Goal: Communication & Community: Answer question/provide support

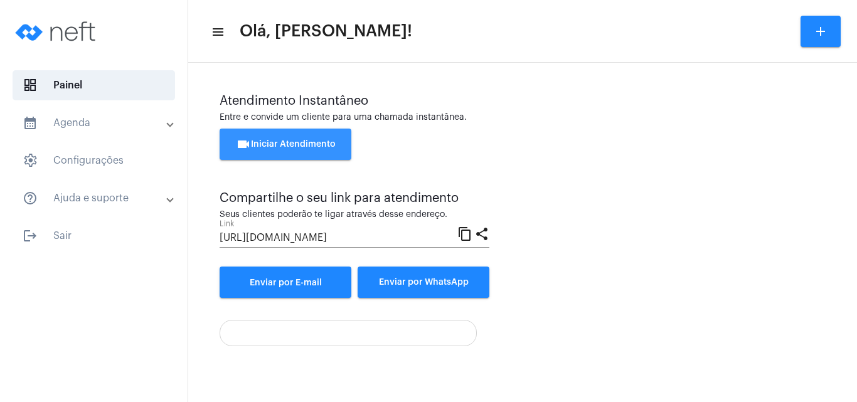
click at [269, 144] on span "videocam Iniciar Atendimento" at bounding box center [286, 144] width 100 height 9
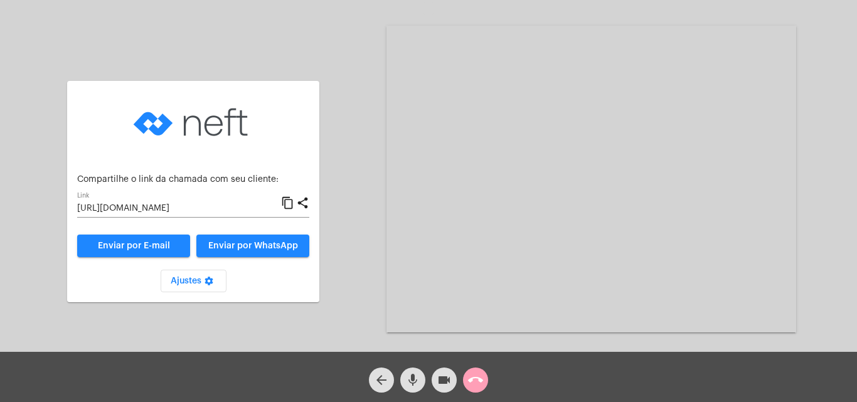
click at [473, 377] on mat-icon "call_end" at bounding box center [475, 380] width 15 height 15
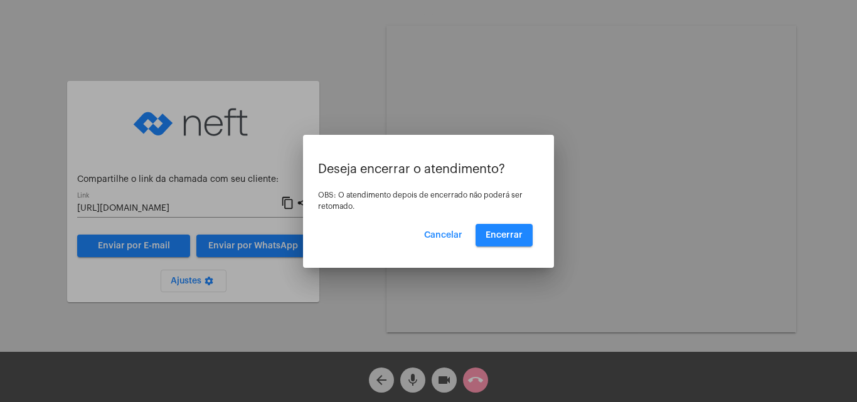
click at [343, 318] on div at bounding box center [428, 201] width 857 height 402
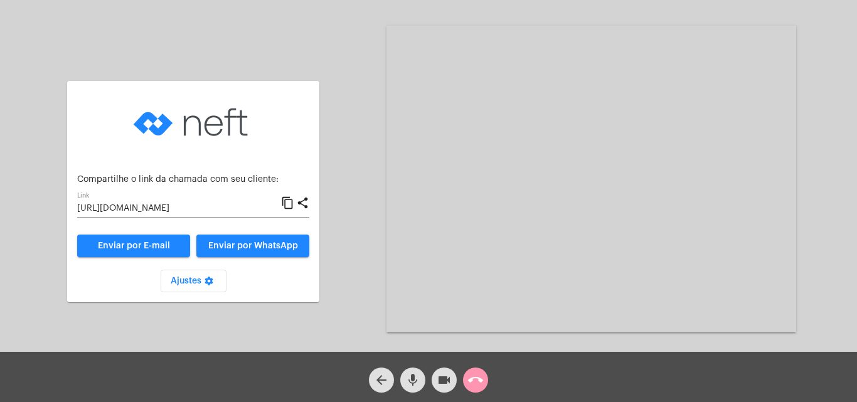
click at [287, 202] on mat-icon "content_copy" at bounding box center [287, 203] width 13 height 15
click at [287, 205] on mat-icon "content_copy" at bounding box center [287, 203] width 13 height 15
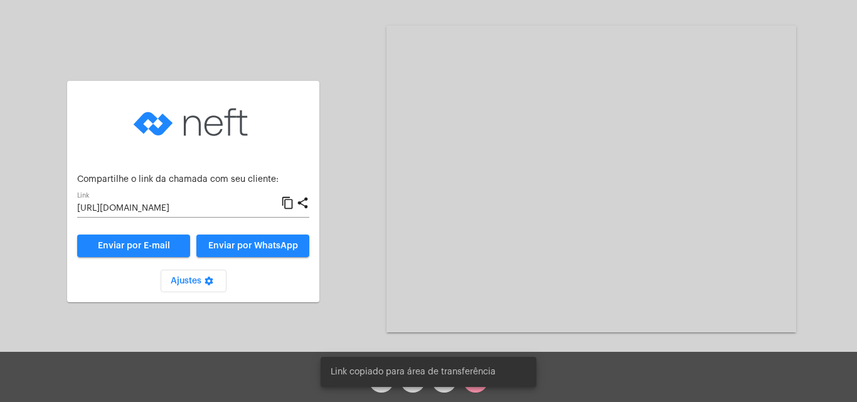
click at [287, 205] on mat-icon "content_copy" at bounding box center [287, 203] width 13 height 15
